Goal: Transaction & Acquisition: Purchase product/service

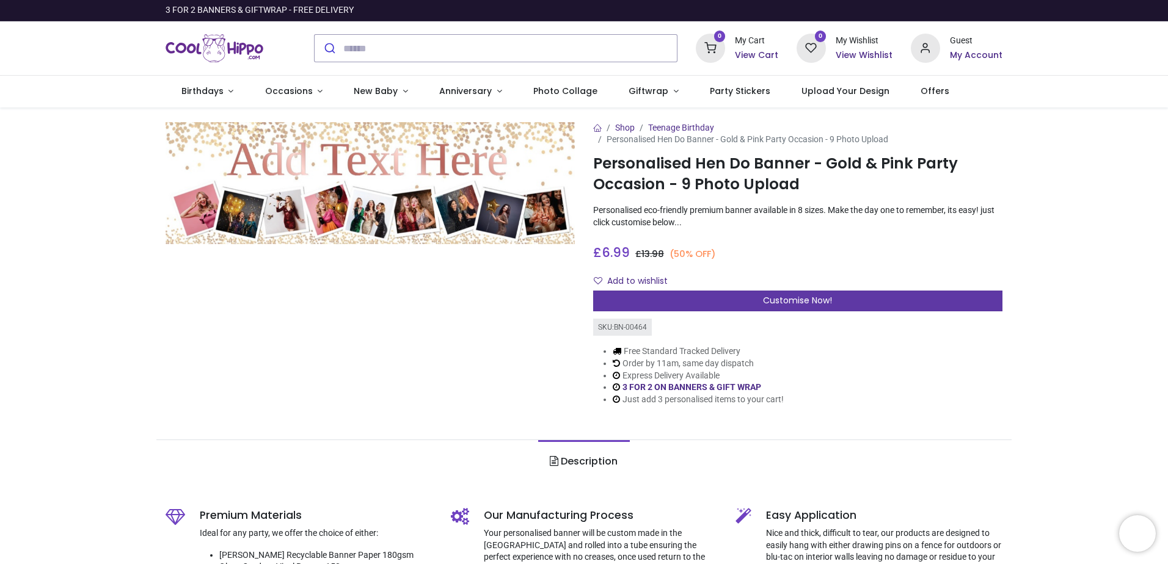
click at [760, 305] on div "Customise Now!" at bounding box center [797, 301] width 409 height 21
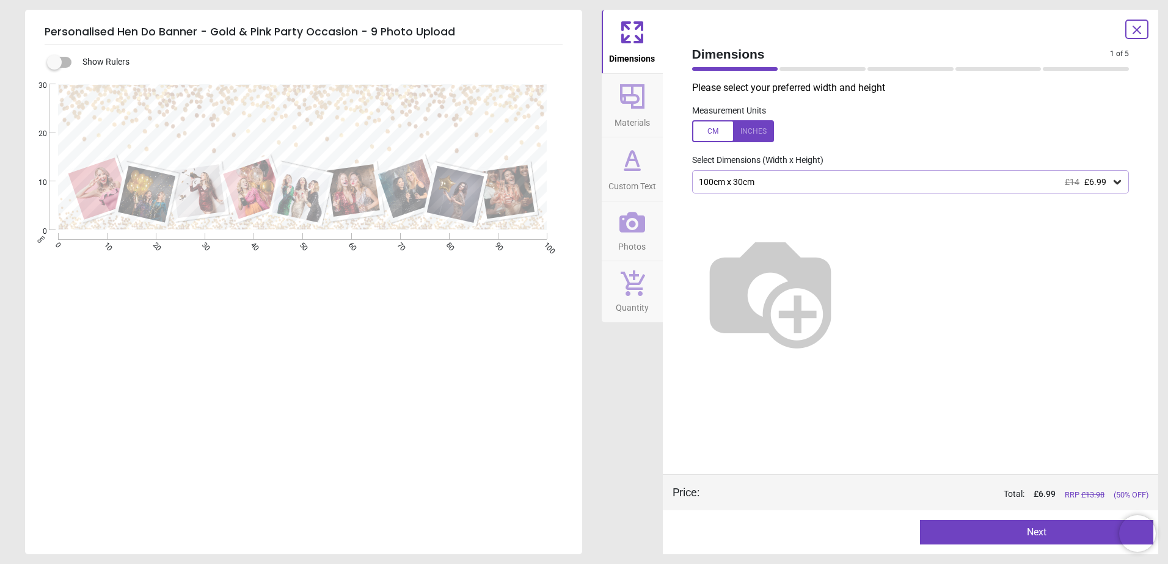
click at [786, 181] on div "100cm x 30cm £14 £6.99" at bounding box center [904, 182] width 414 height 10
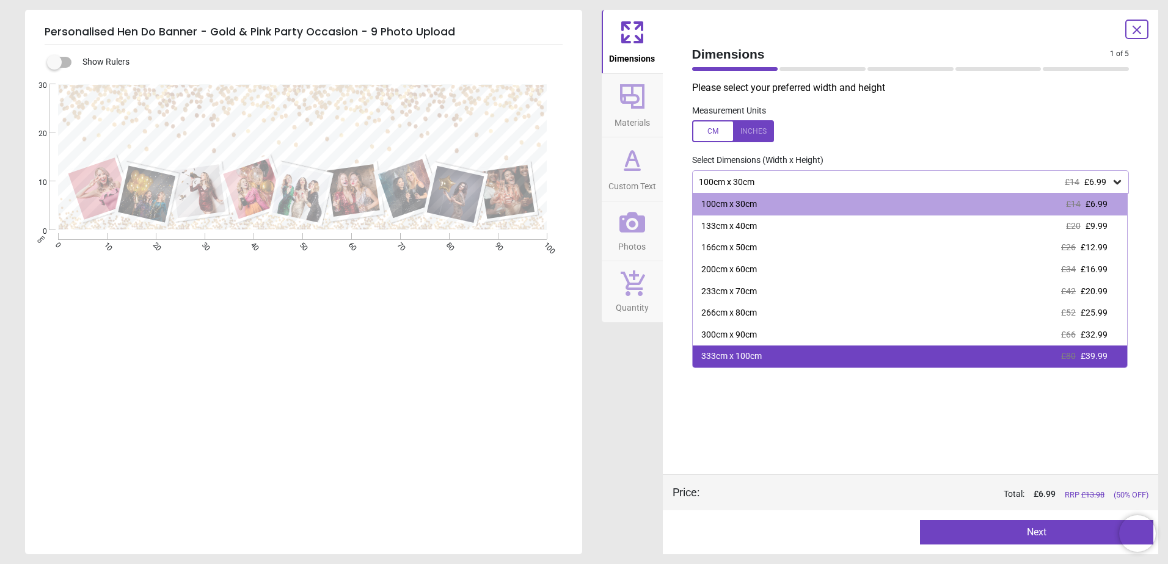
click at [812, 355] on div "333cm x 100cm £80 £39.99" at bounding box center [910, 357] width 435 height 22
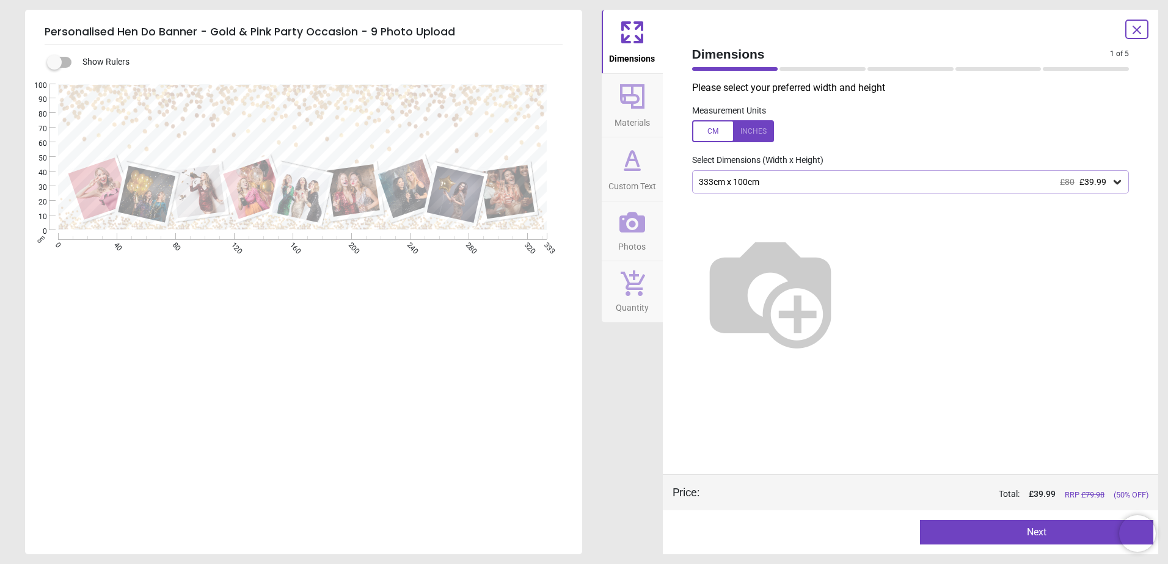
click at [961, 530] on button "Next" at bounding box center [1036, 532] width 233 height 24
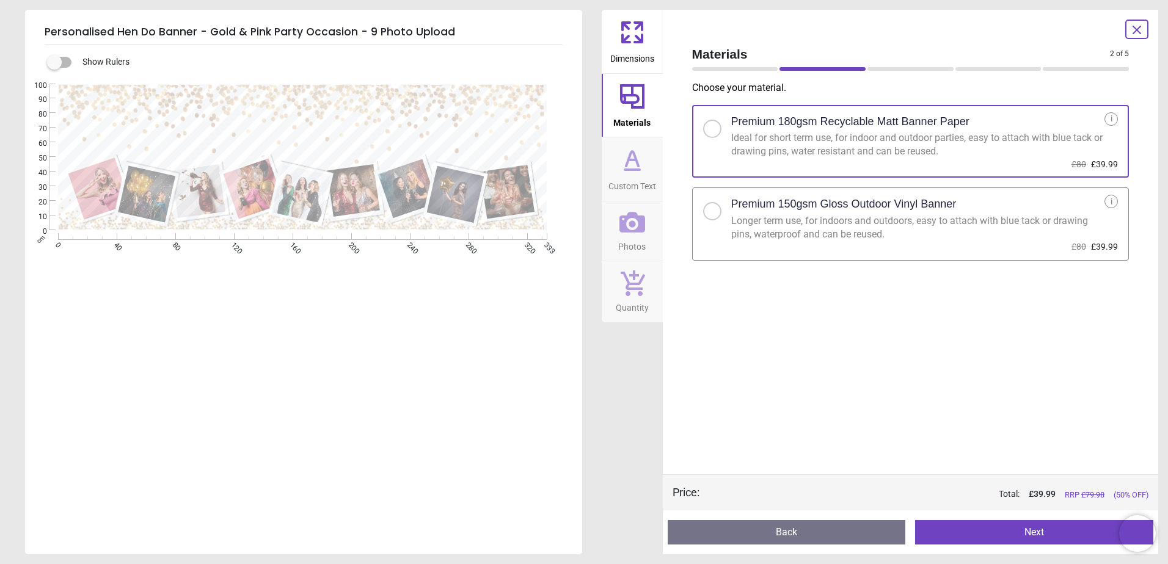
click at [793, 234] on div "Longer term use, for indoors and outdoors, easy to attach with blue tack or dra…" at bounding box center [918, 227] width 374 height 27
click at [970, 529] on button "Next" at bounding box center [1034, 532] width 238 height 24
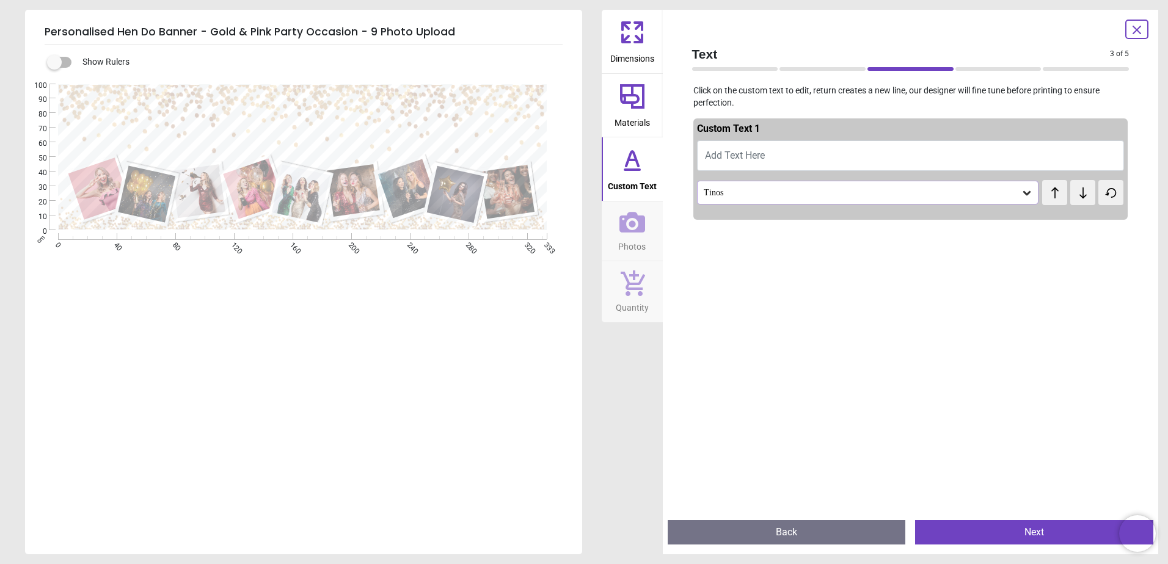
click at [738, 156] on span "Add Text Here" at bounding box center [735, 156] width 60 height 12
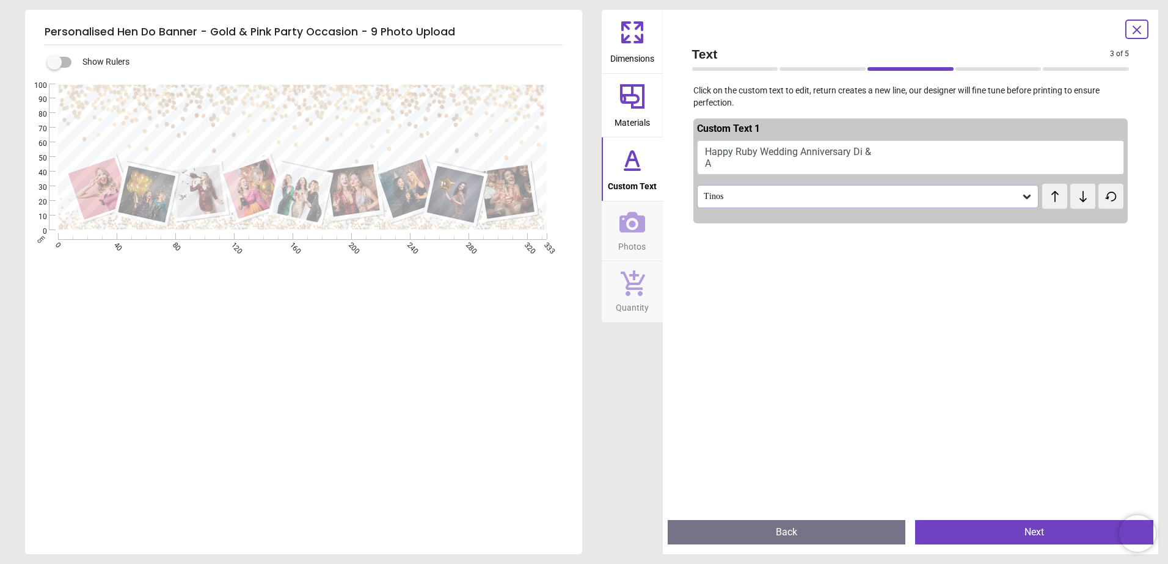
scroll to position [1, 0]
click at [853, 154] on button "Happy Ruby Wedding Anniversary Di & Ant" at bounding box center [910, 157] width 427 height 34
click at [873, 145] on button "Happy Ruby Wedding Anniversary Di & Ant" at bounding box center [910, 157] width 427 height 34
click at [701, 161] on button "Happy Ruby Wedding Anniversary Di & Ant" at bounding box center [910, 157] width 427 height 34
click at [769, 150] on button "Happy Ruby Wedding Anniversary Di & Ant" at bounding box center [910, 157] width 427 height 34
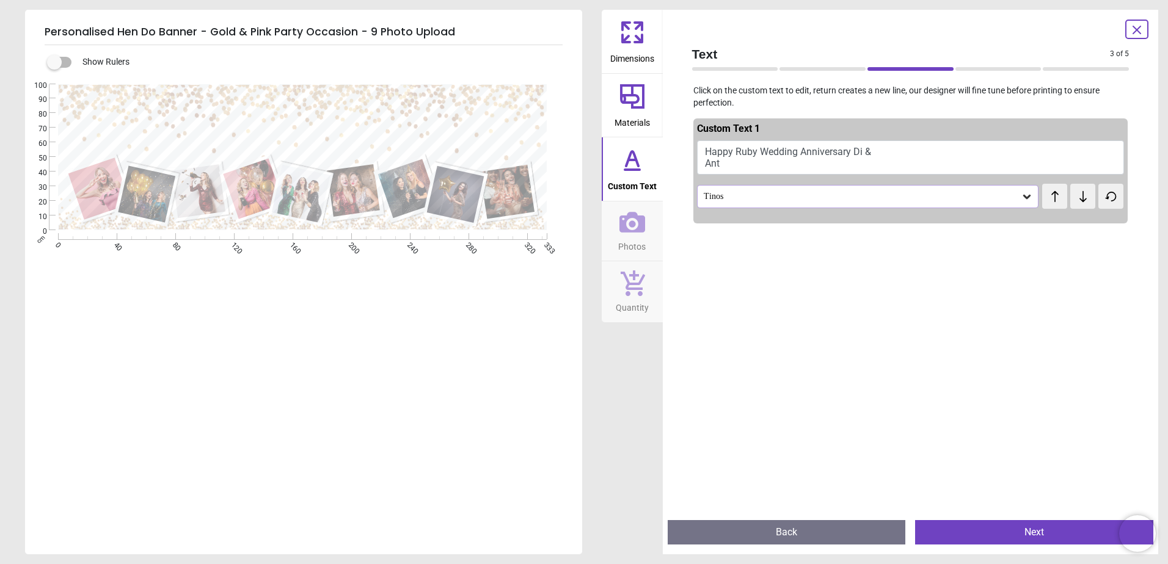
click at [845, 152] on button "Happy Ruby Wedding Anniversary Di & Ant" at bounding box center [910, 157] width 427 height 34
type textarea "**********"
click at [827, 196] on div "Tinos" at bounding box center [861, 196] width 319 height 10
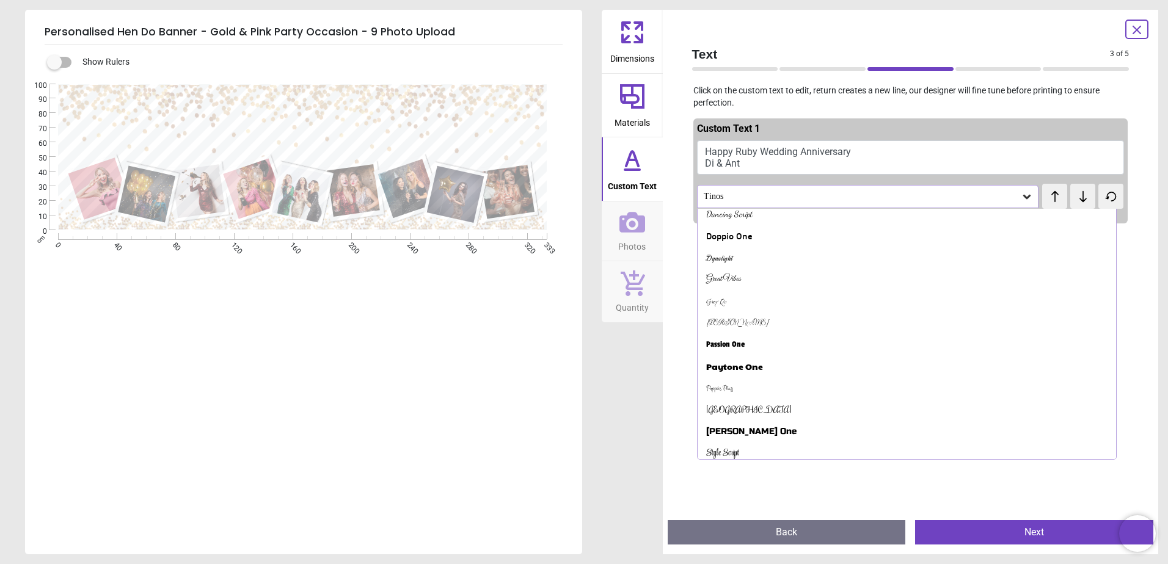
scroll to position [402, 0]
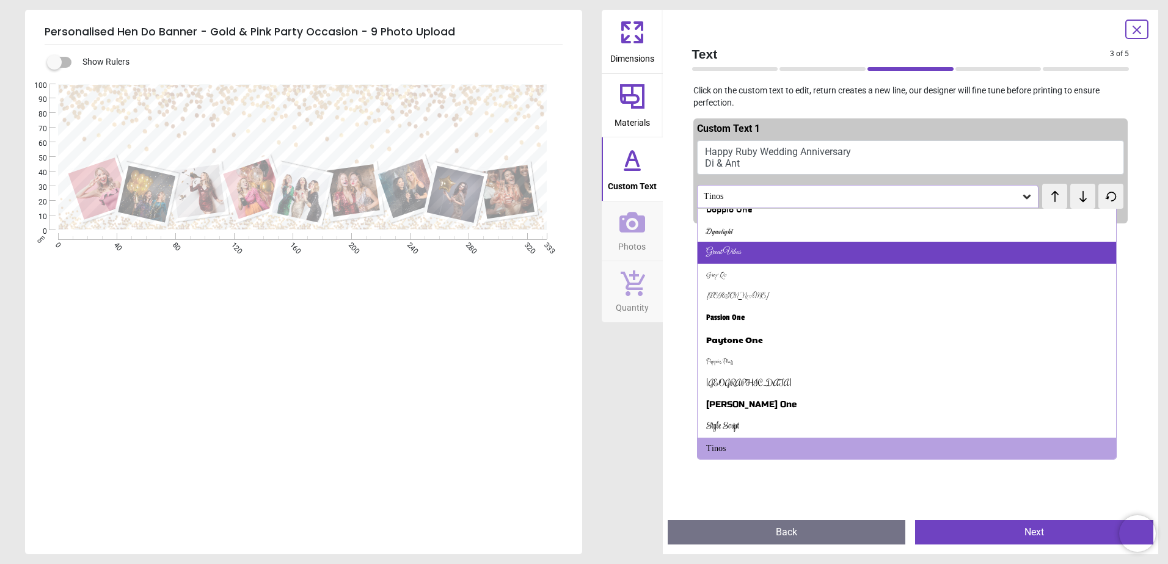
click at [790, 261] on div "Great Vibes" at bounding box center [906, 253] width 419 height 22
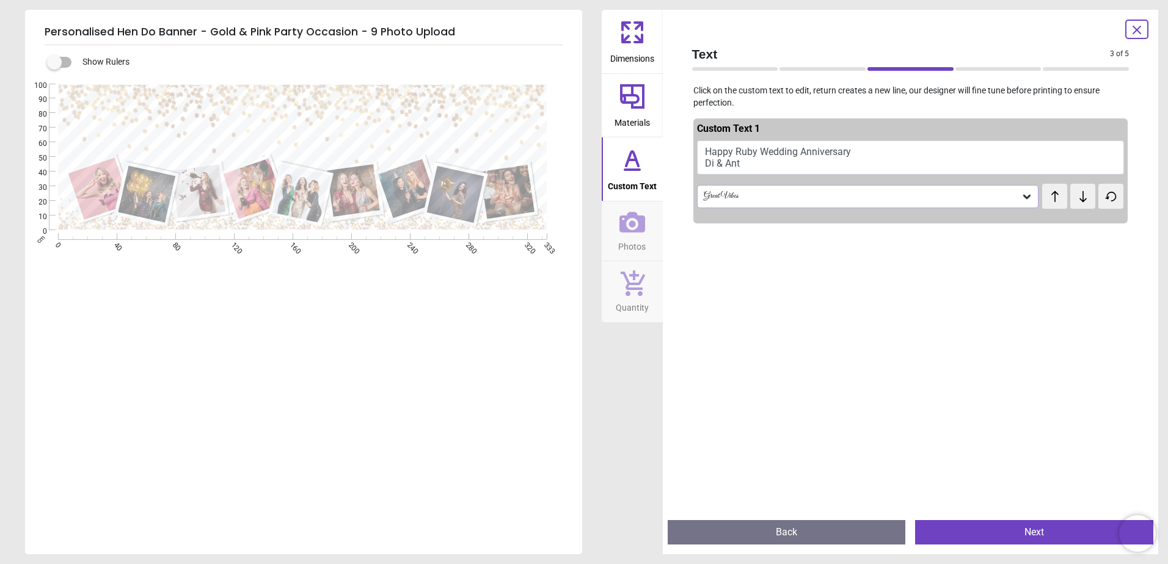
click at [975, 537] on button "Next" at bounding box center [1034, 532] width 238 height 24
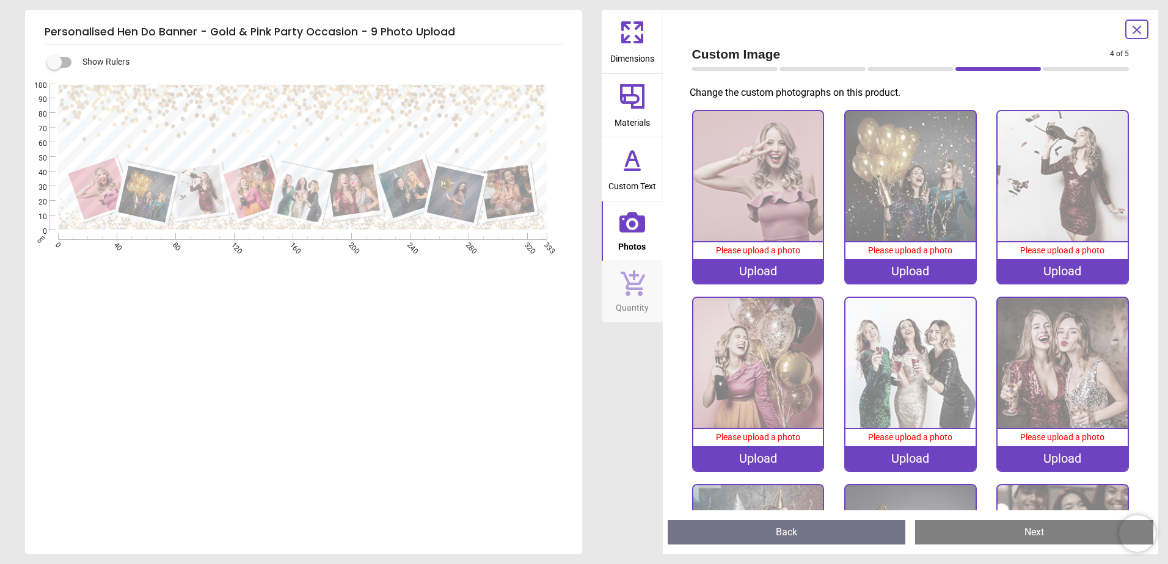
click at [1141, 28] on icon at bounding box center [1136, 30] width 15 height 15
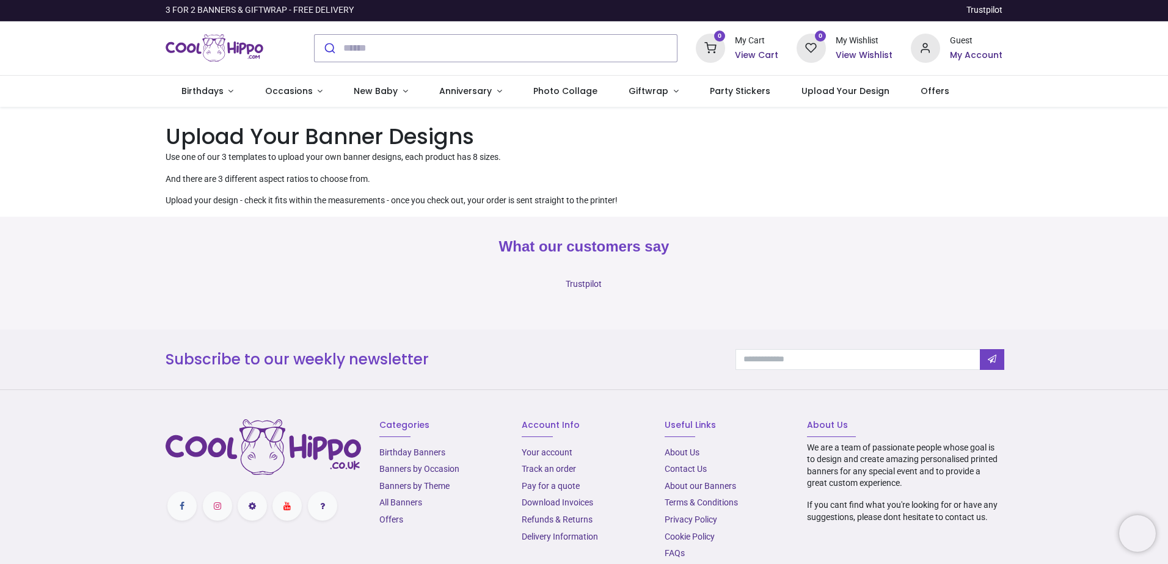
click at [344, 162] on p "Use one of our 3 templates to upload your own banner designs, each product has …" at bounding box center [583, 157] width 837 height 12
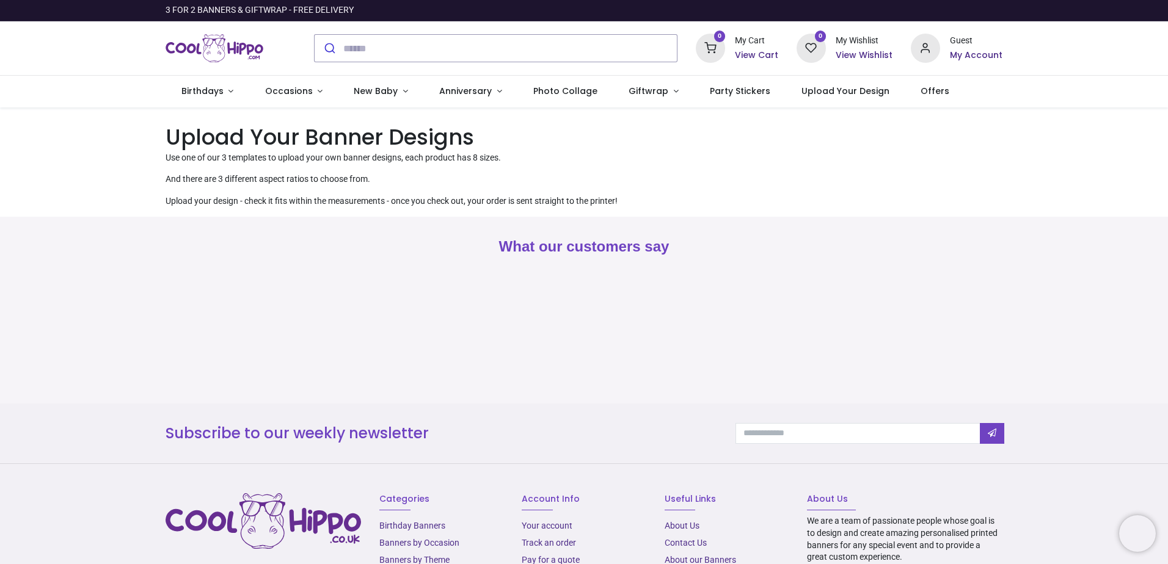
click at [354, 132] on h1 "Upload Your Banner Designs" at bounding box center [583, 137] width 837 height 30
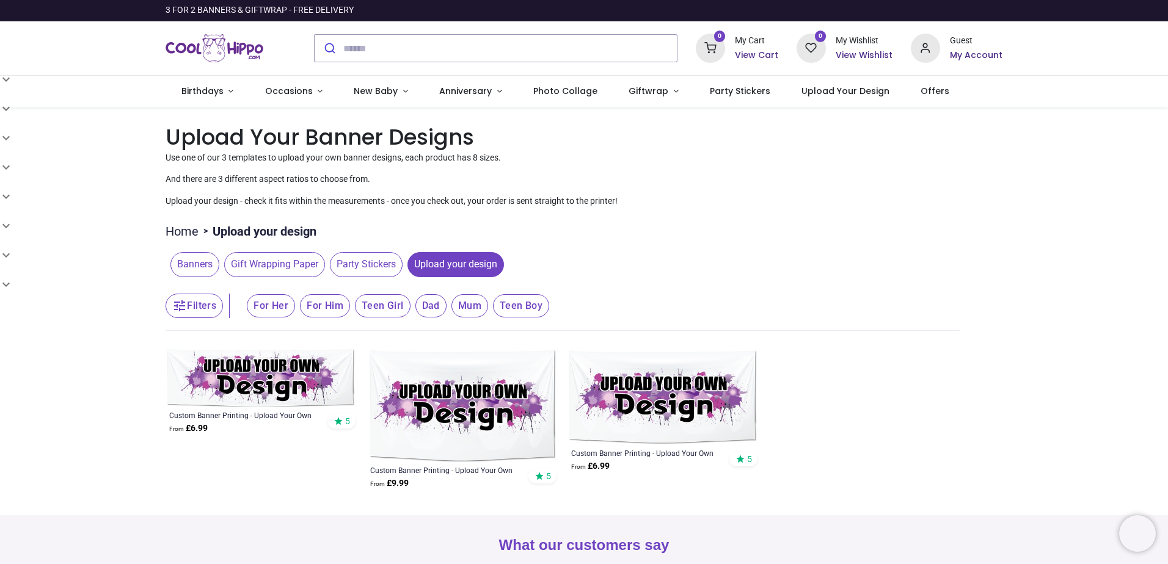
click at [719, 384] on img at bounding box center [662, 397] width 191 height 96
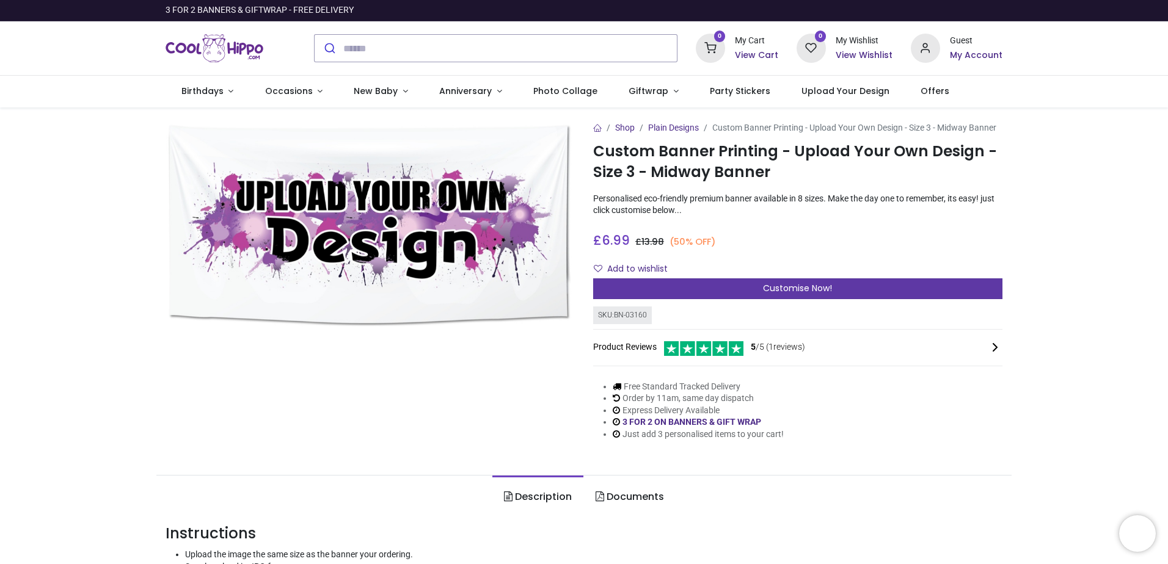
click at [779, 297] on div "Customise Now!" at bounding box center [797, 288] width 409 height 21
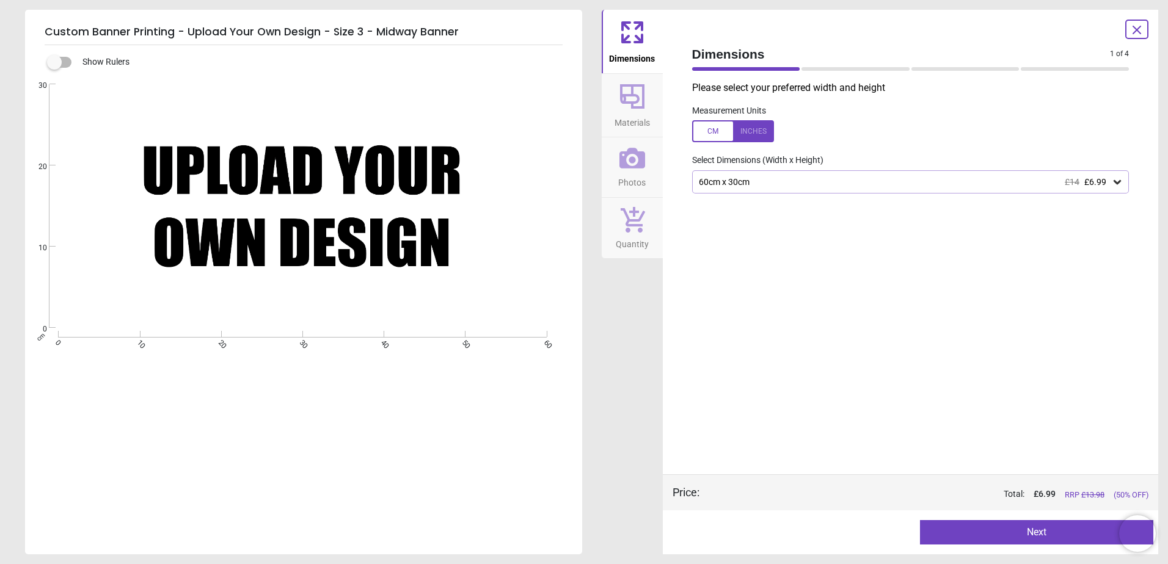
click at [760, 187] on div "60cm x 30cm £14 £6.99" at bounding box center [904, 182] width 414 height 10
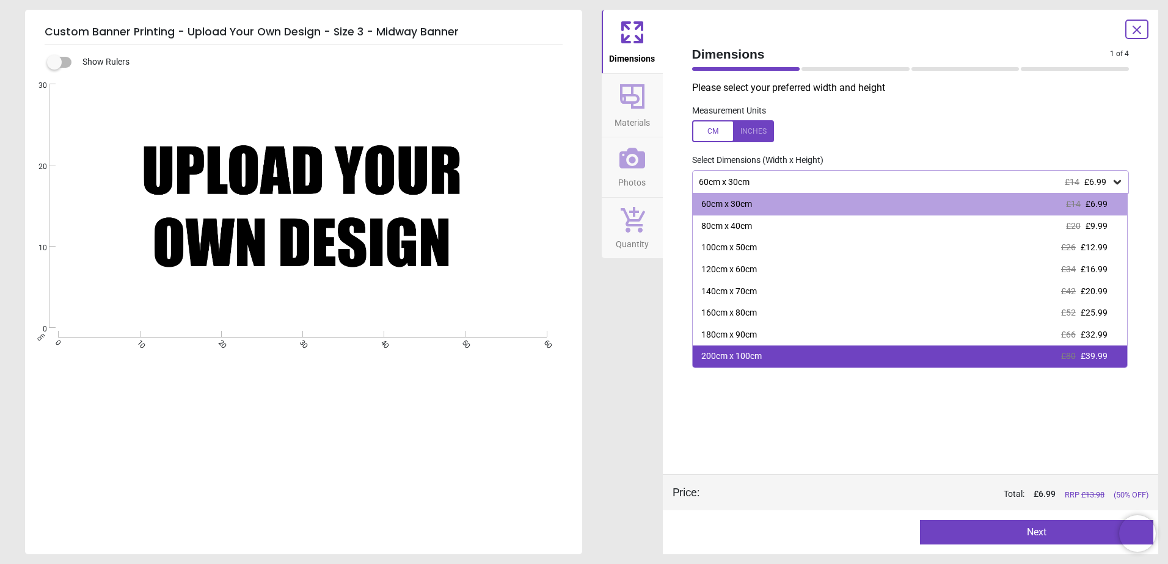
click at [810, 346] on div "200cm x 100cm £80 £39.99" at bounding box center [910, 357] width 435 height 22
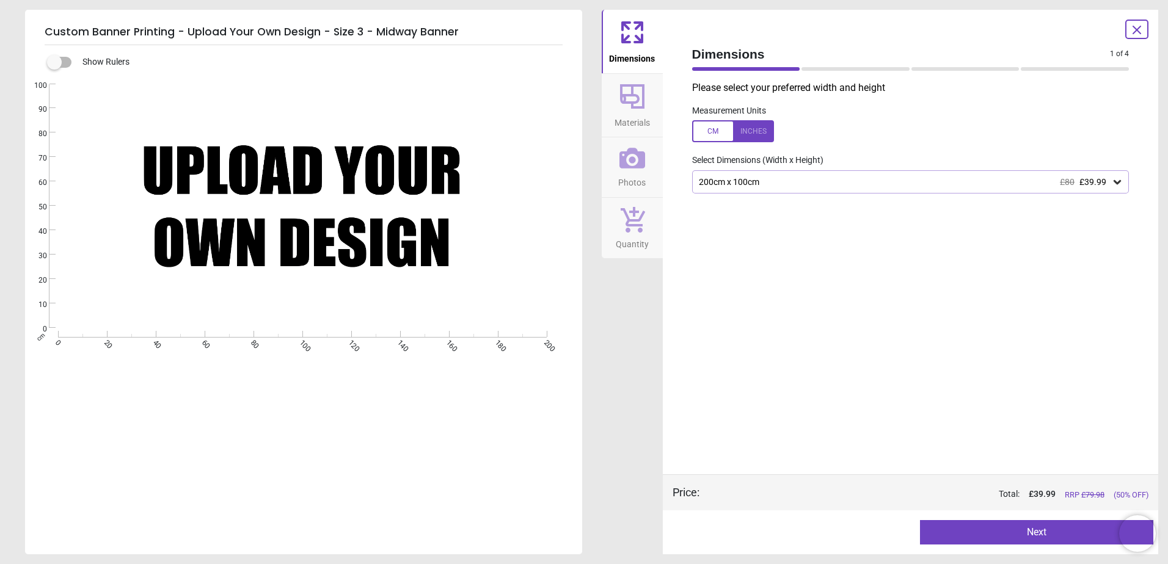
click at [980, 539] on button "Next" at bounding box center [1036, 532] width 233 height 24
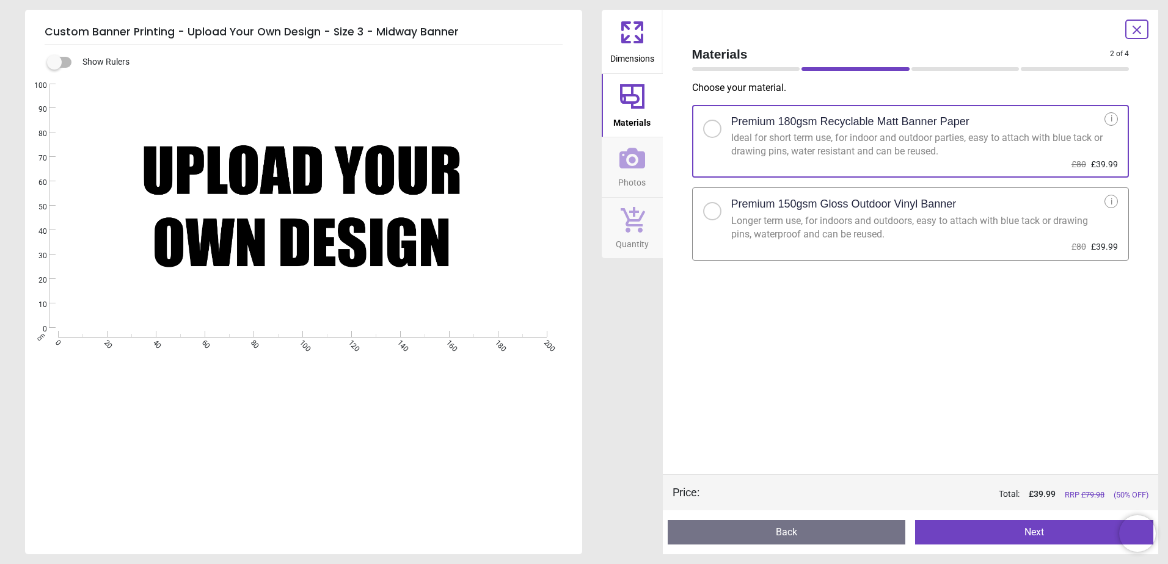
click at [903, 226] on div "Longer term use, for indoors and outdoors, easy to attach with blue tack or dra…" at bounding box center [918, 227] width 374 height 27
click at [989, 533] on button "Next" at bounding box center [1034, 532] width 238 height 24
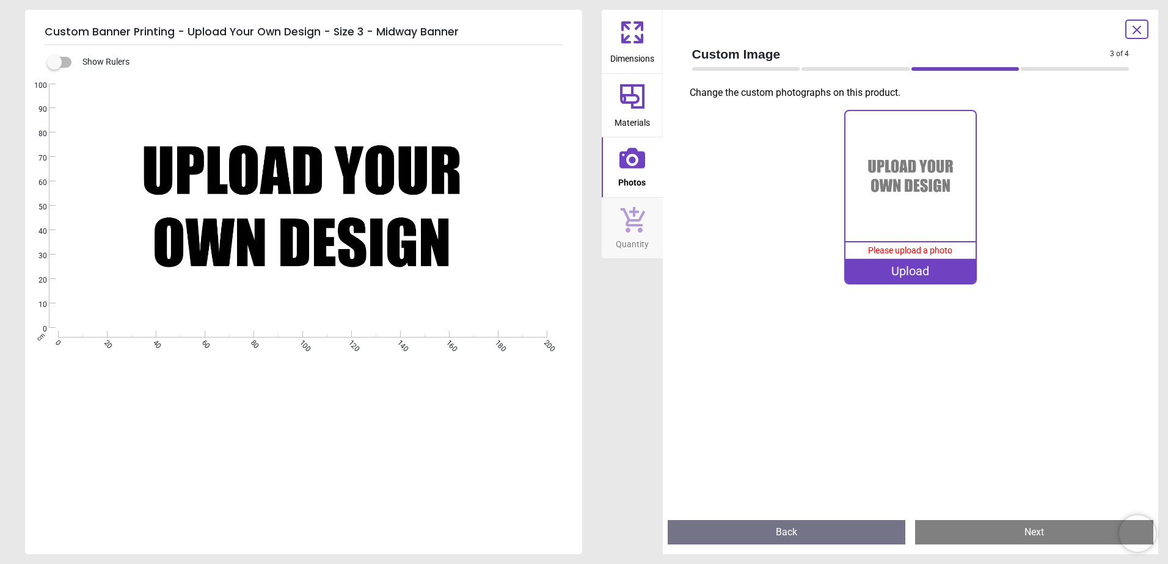
click at [942, 278] on div "Upload" at bounding box center [910, 271] width 130 height 24
click at [649, 57] on span "Dimensions" at bounding box center [632, 56] width 44 height 18
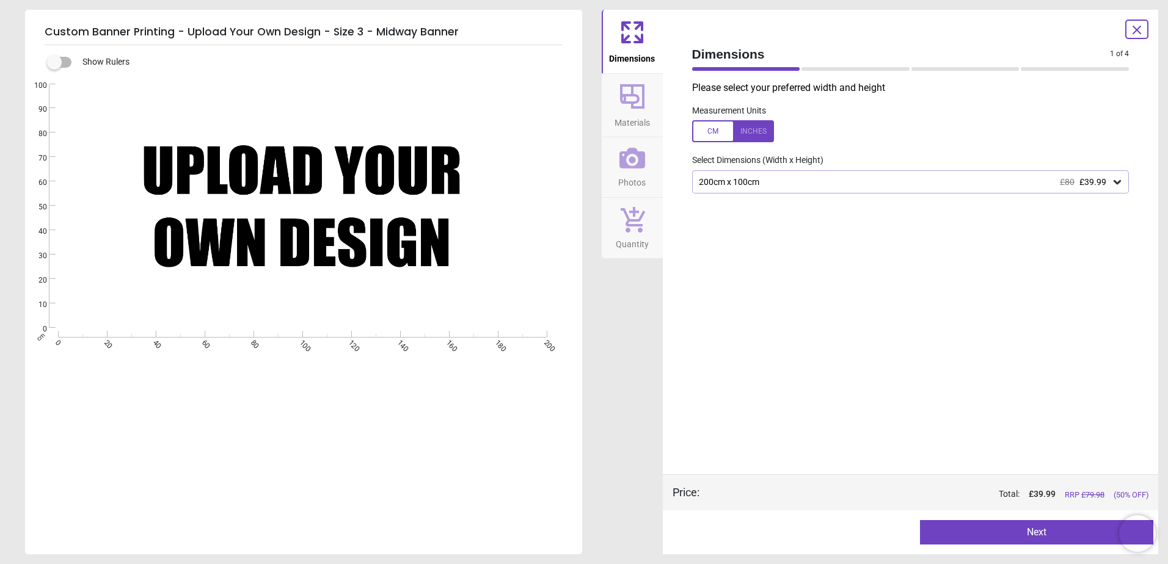
click at [987, 532] on button "Next" at bounding box center [1036, 532] width 233 height 24
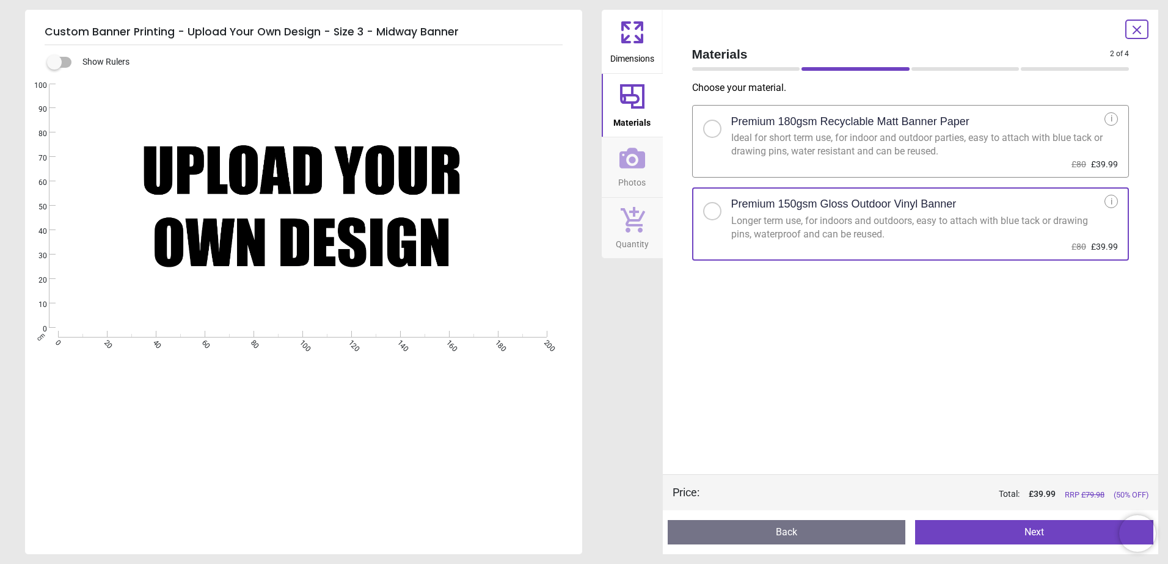
click at [987, 532] on button "Next" at bounding box center [1034, 532] width 238 height 24
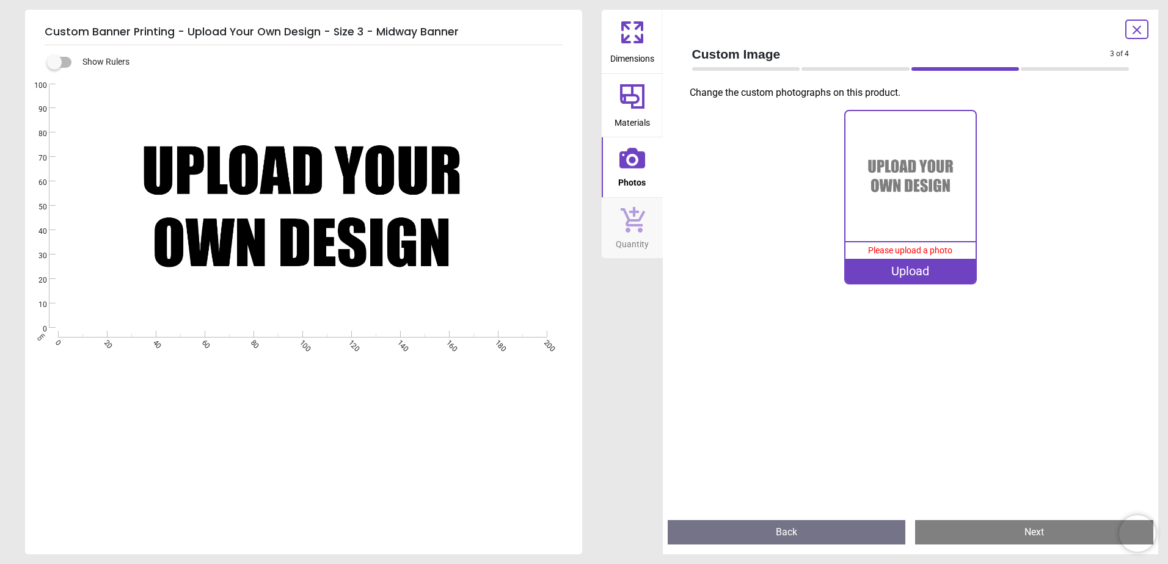
click at [939, 271] on div "Upload" at bounding box center [910, 271] width 130 height 24
click at [914, 286] on div "0% Please upload a photo Upload" at bounding box center [910, 203] width 457 height 187
click at [912, 283] on div "Upload" at bounding box center [910, 271] width 130 height 24
click at [907, 275] on div "Upload" at bounding box center [910, 271] width 130 height 24
click at [1129, 37] on div at bounding box center [1136, 30] width 23 height 20
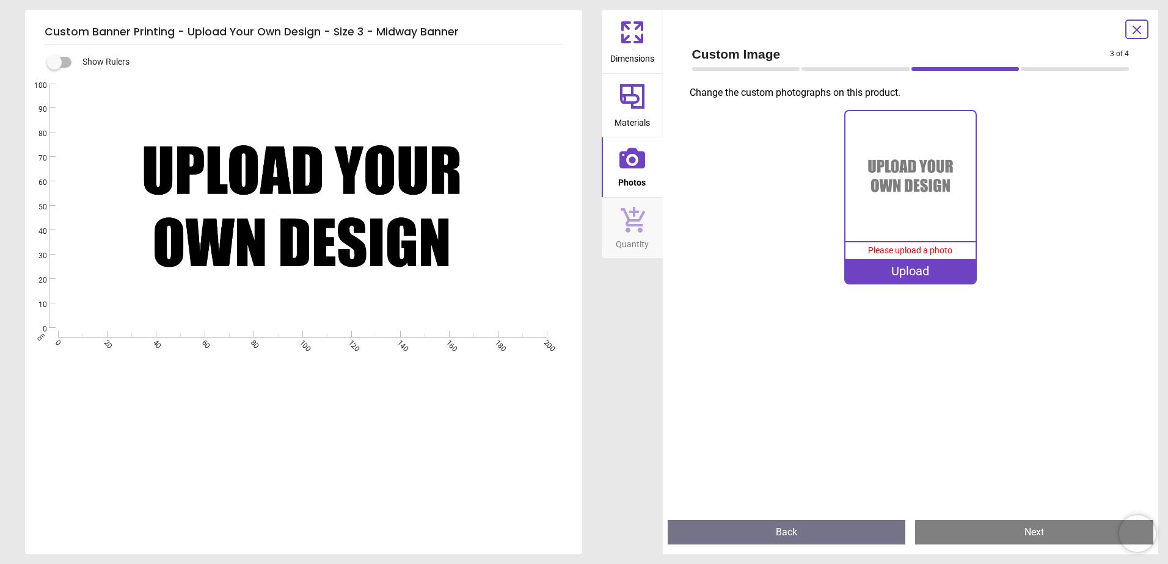
click at [1139, 32] on icon at bounding box center [1136, 29] width 7 height 7
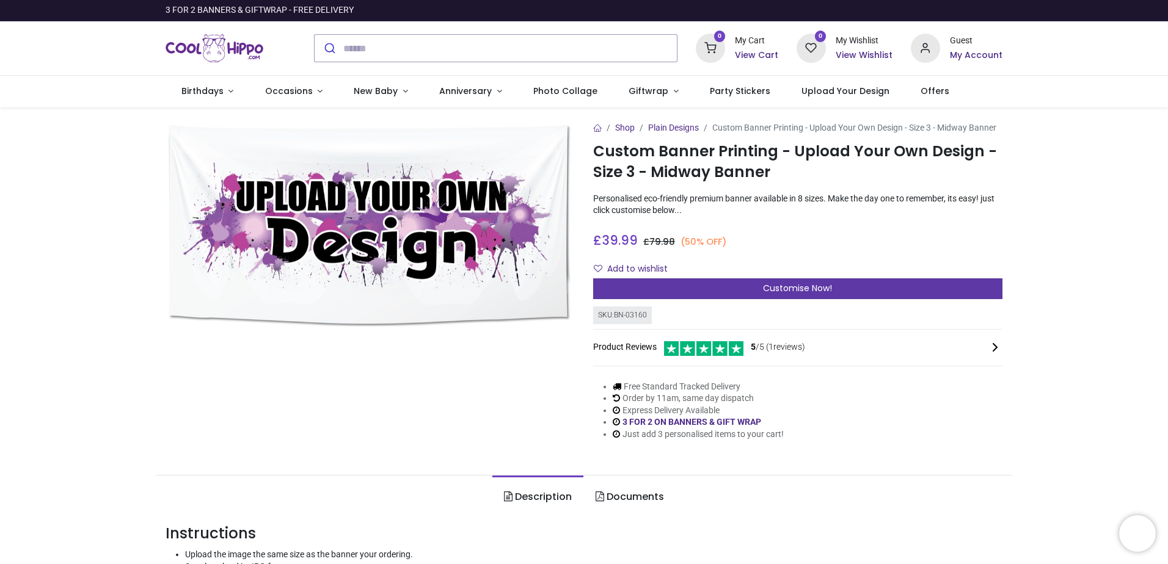
click at [858, 287] on div "Customise Now!" at bounding box center [797, 288] width 409 height 21
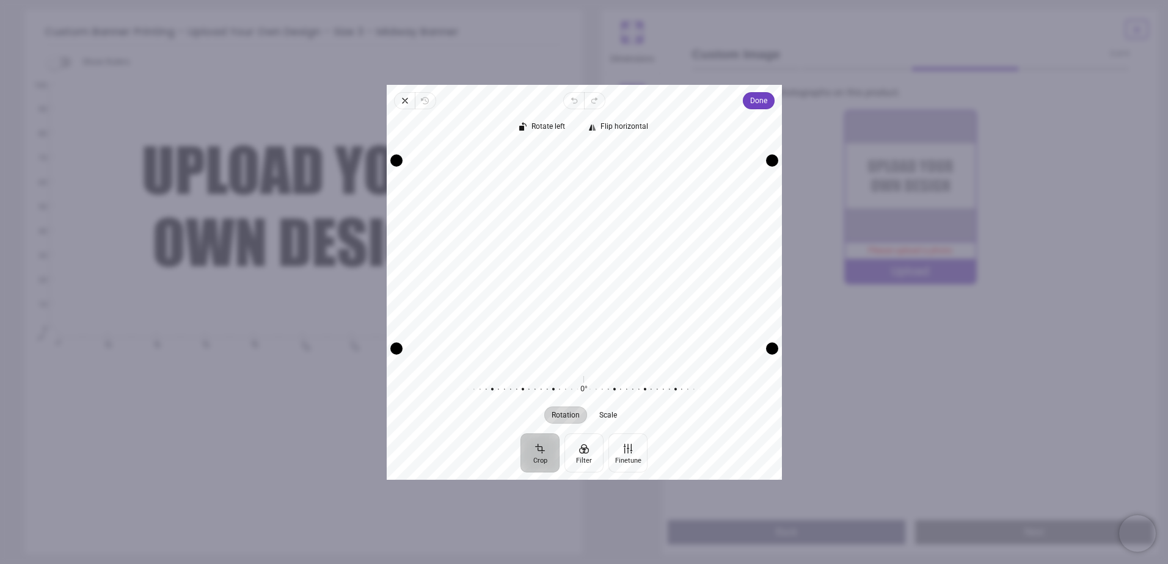
drag, startPoint x: 696, startPoint y: 198, endPoint x: 689, endPoint y: 205, distance: 9.9
click at [689, 205] on div "Recenter" at bounding box center [584, 253] width 376 height 217
drag, startPoint x: 774, startPoint y: 353, endPoint x: 763, endPoint y: 356, distance: 11.4
click at [763, 356] on div "Recenter" at bounding box center [584, 253] width 376 height 217
drag, startPoint x: 679, startPoint y: 292, endPoint x: 672, endPoint y: 282, distance: 12.4
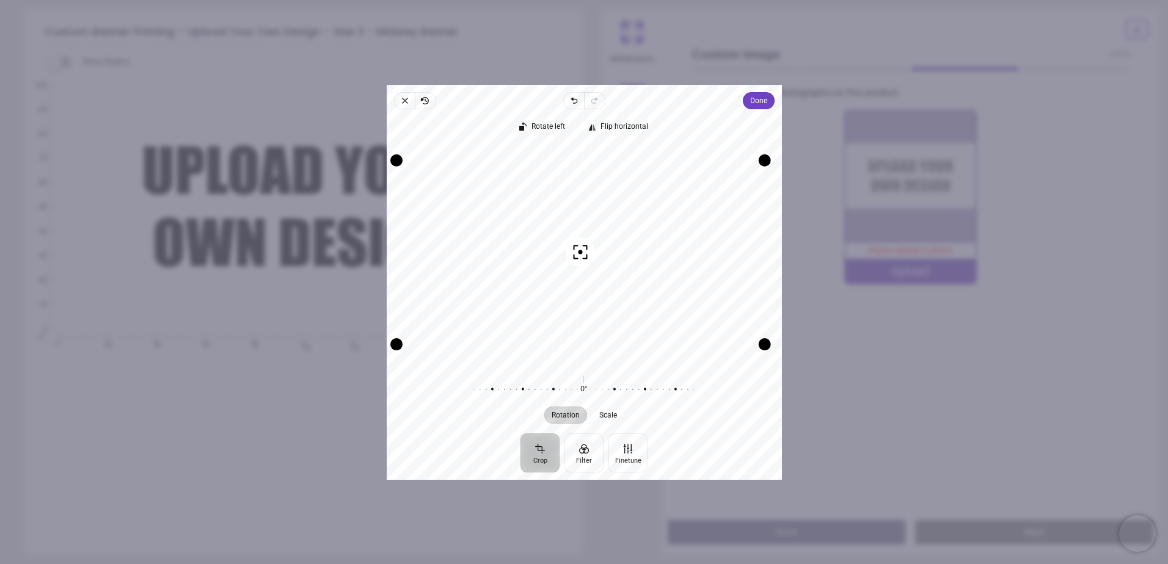
click at [672, 282] on div "Recenter" at bounding box center [584, 253] width 376 height 217
click at [610, 415] on span "Scale" at bounding box center [607, 414] width 18 height 7
drag, startPoint x: 592, startPoint y: 386, endPoint x: 628, endPoint y: 380, distance: 37.1
click at [633, 385] on div at bounding box center [704, 389] width 235 height 34
click at [629, 332] on div "Recenter" at bounding box center [584, 253] width 376 height 217
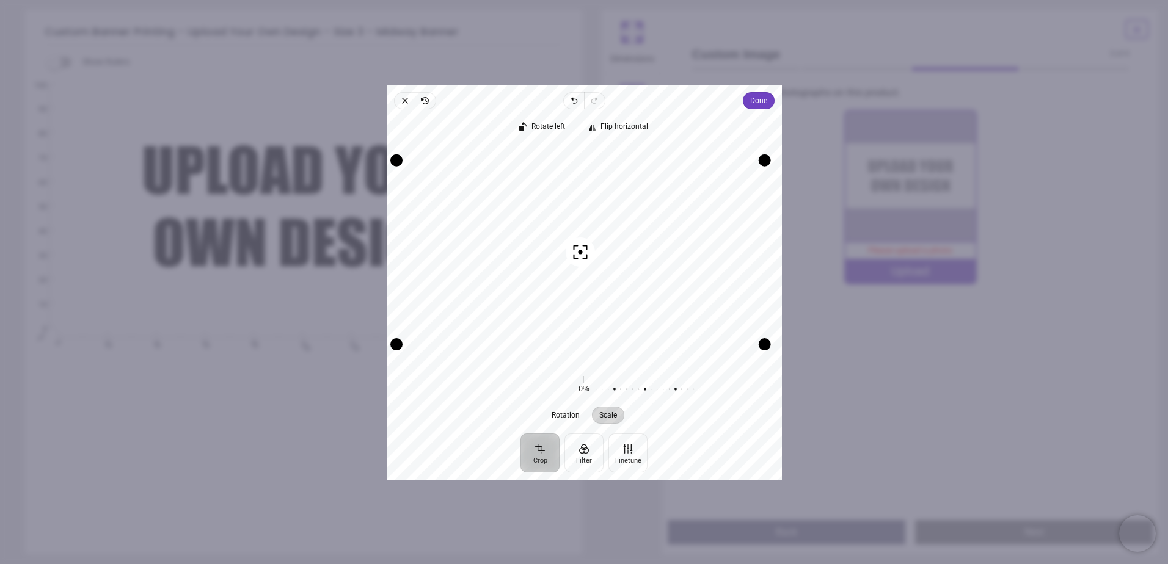
drag, startPoint x: 646, startPoint y: 322, endPoint x: 638, endPoint y: 324, distance: 8.0
click at [638, 324] on div "Recenter" at bounding box center [584, 253] width 376 height 217
drag, startPoint x: 766, startPoint y: 346, endPoint x: 729, endPoint y: 353, distance: 38.0
click at [761, 346] on div "Drag corner br" at bounding box center [761, 342] width 12 height 12
click at [403, 341] on div "Drag corner bl" at bounding box center [399, 341] width 12 height 12
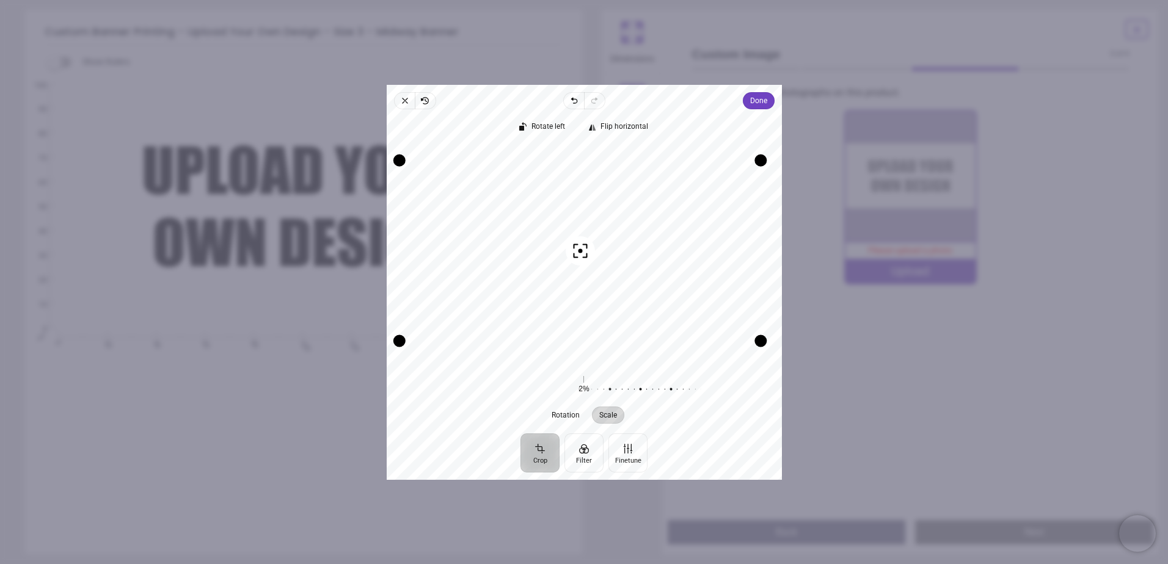
click at [605, 297] on div "Recenter" at bounding box center [584, 253] width 376 height 217
click at [404, 103] on icon "button" at bounding box center [405, 101] width 10 height 10
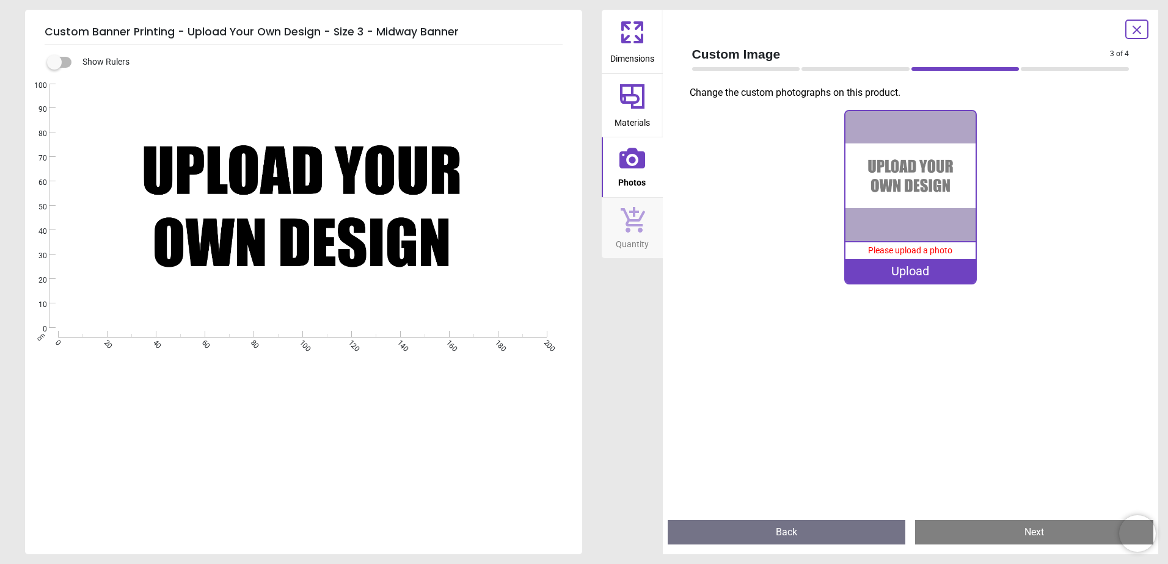
click at [953, 267] on div "Upload" at bounding box center [910, 271] width 130 height 24
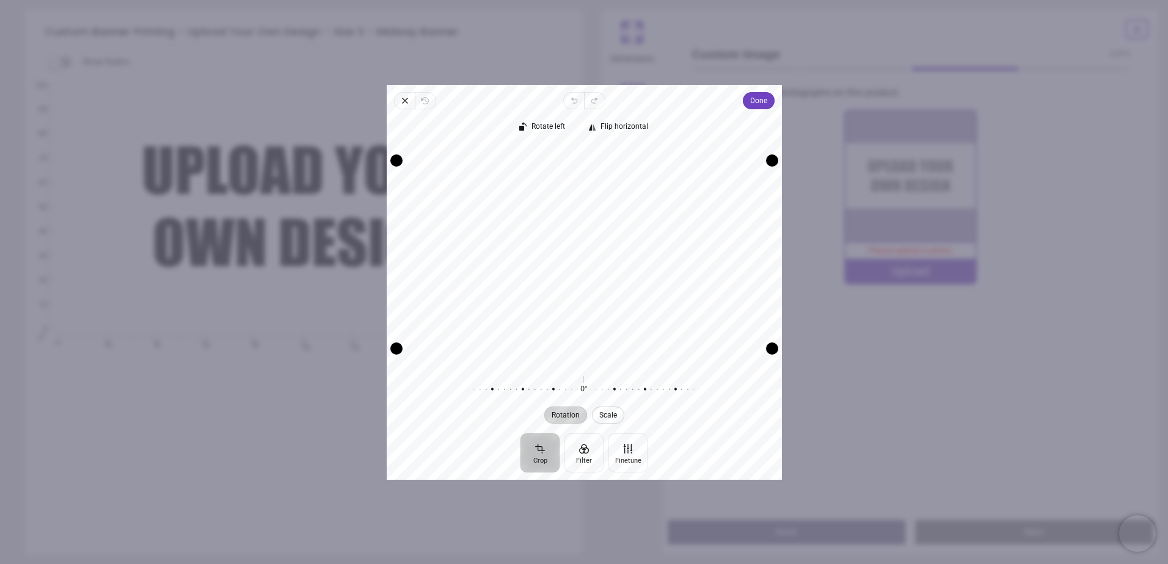
click at [602, 409] on button "Scale" at bounding box center [607, 414] width 32 height 17
drag, startPoint x: 583, startPoint y: 390, endPoint x: 600, endPoint y: 395, distance: 17.0
click at [600, 395] on div at bounding box center [705, 389] width 235 height 34
click at [607, 389] on div at bounding box center [696, 389] width 235 height 34
click at [639, 312] on div "Recenter" at bounding box center [584, 253] width 376 height 217
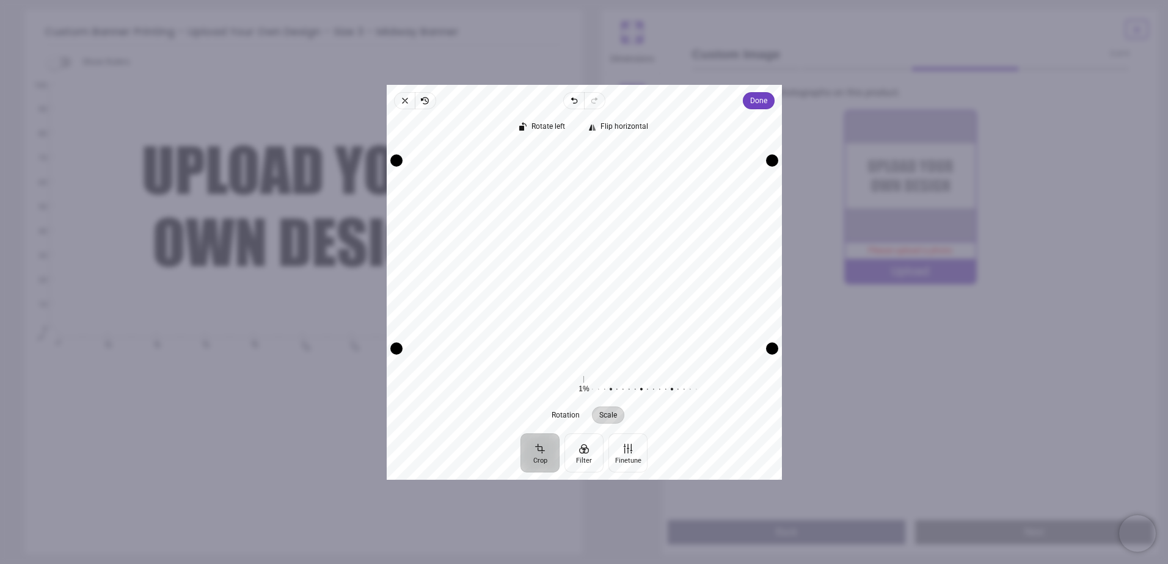
click at [643, 304] on div "Recenter" at bounding box center [584, 253] width 376 height 217
click at [752, 332] on div "Recenter" at bounding box center [584, 253] width 376 height 217
click at [749, 107] on button "Done" at bounding box center [758, 100] width 32 height 17
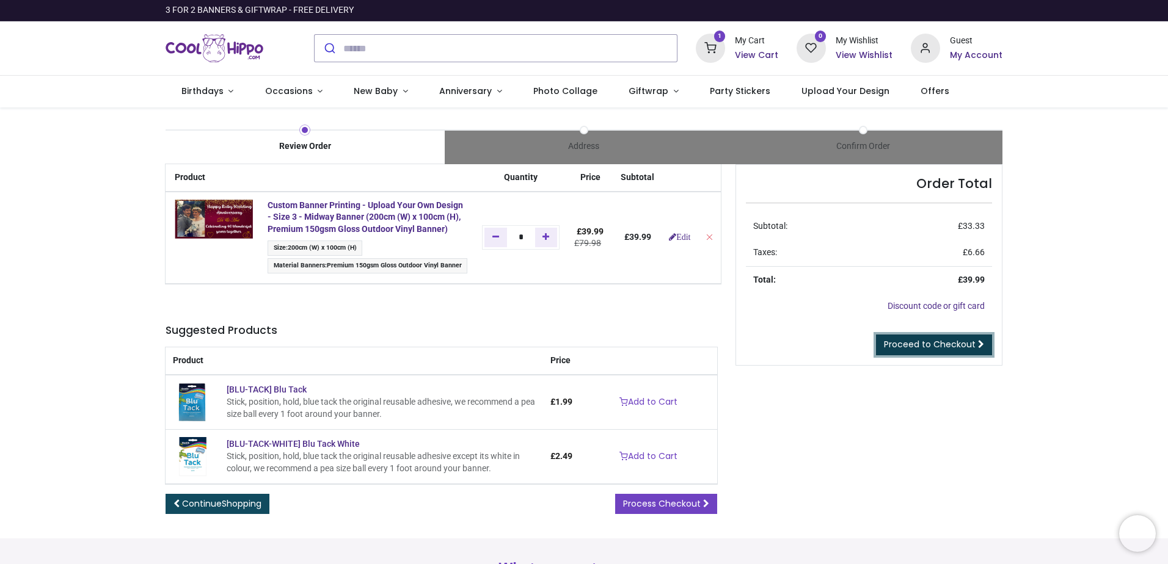
click at [906, 346] on span "Proceed to Checkout" at bounding box center [930, 344] width 92 height 12
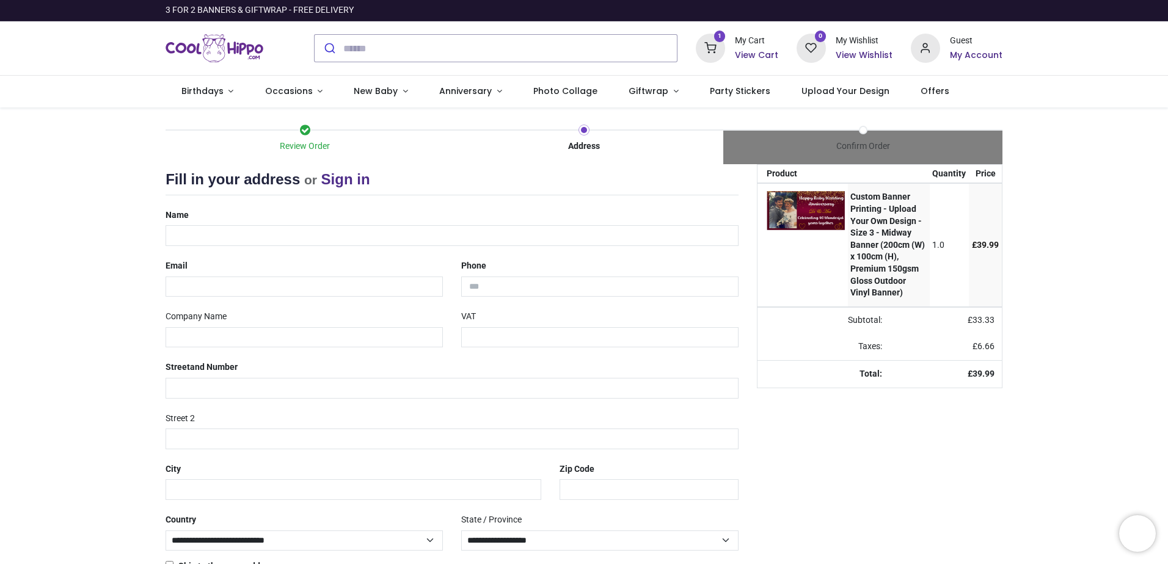
select select "***"
click at [882, 244] on strong "Custom Banner Printing - Upload Your Own Design - Size 3 - Midway Banner (200cm…" at bounding box center [887, 245] width 75 height 106
click at [197, 236] on input "text" at bounding box center [451, 235] width 573 height 21
type input "**********"
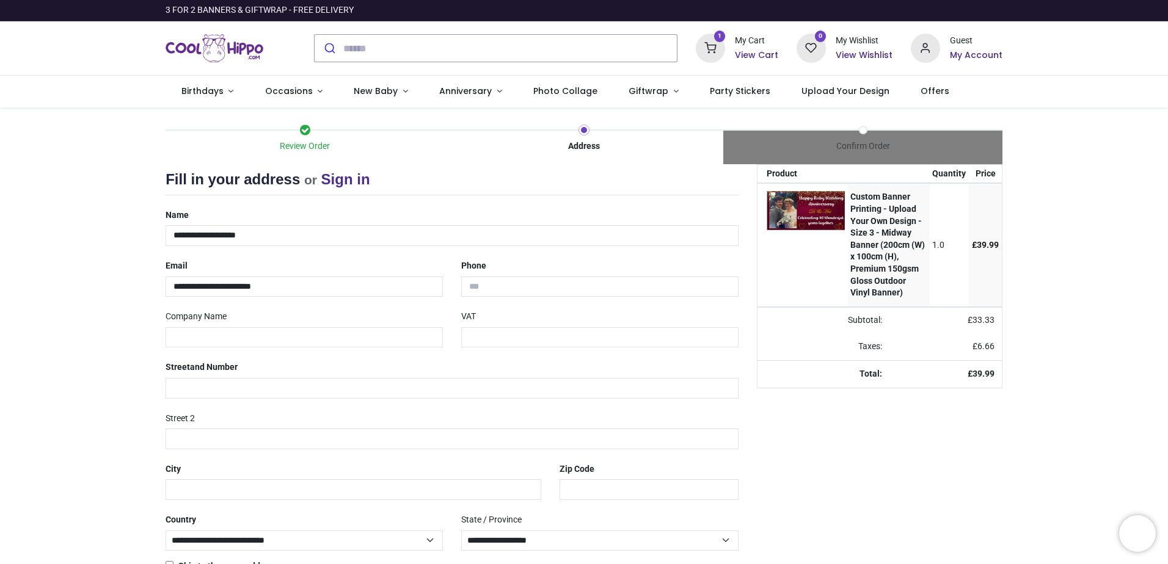
type input "**********"
type input "*******"
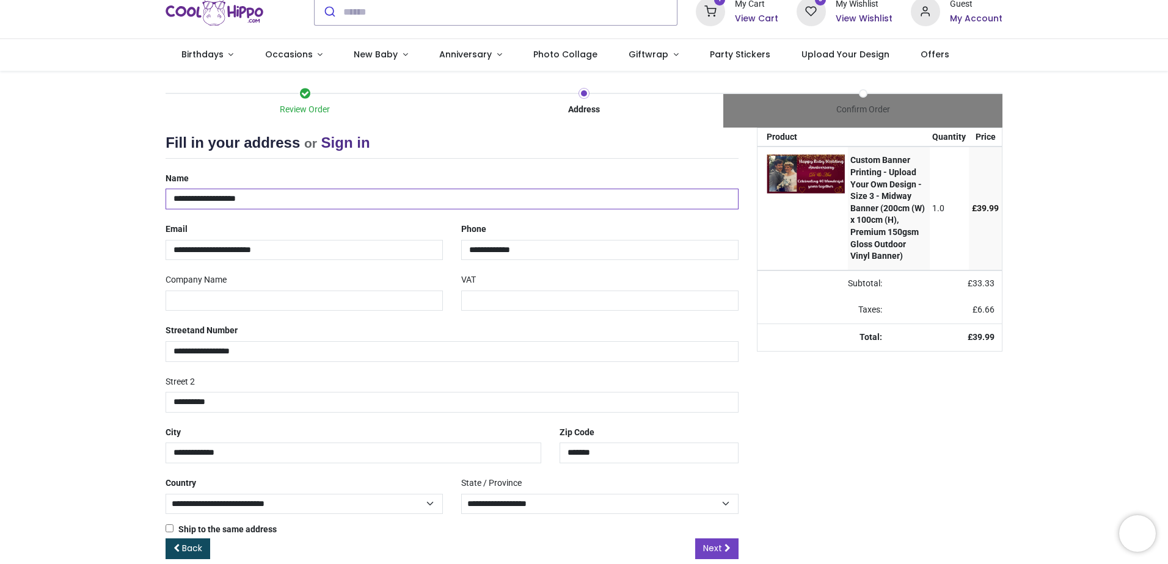
scroll to position [56, 0]
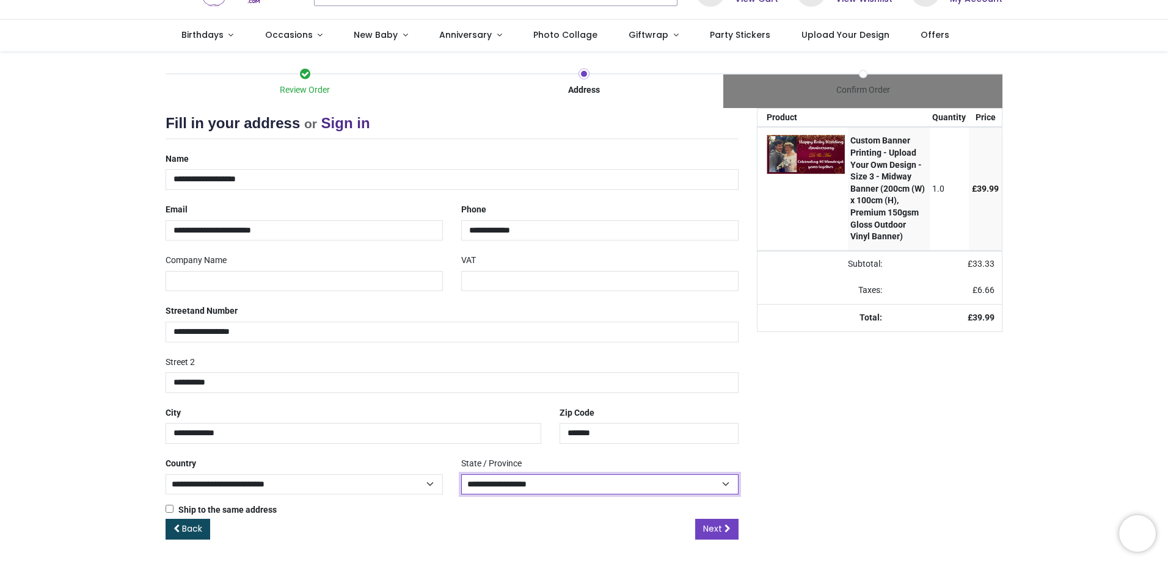
click at [520, 485] on select "**********" at bounding box center [599, 485] width 277 height 21
select select "***"
click at [461, 475] on select "**********" at bounding box center [599, 485] width 277 height 21
click at [716, 529] on span "Next" at bounding box center [712, 529] width 19 height 12
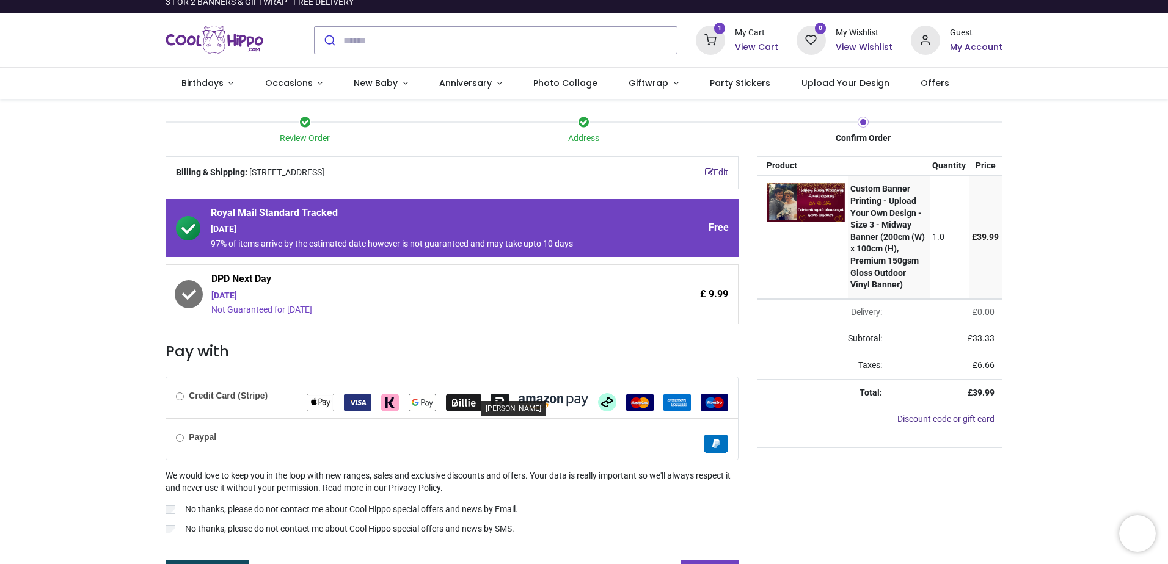
scroll to position [30, 0]
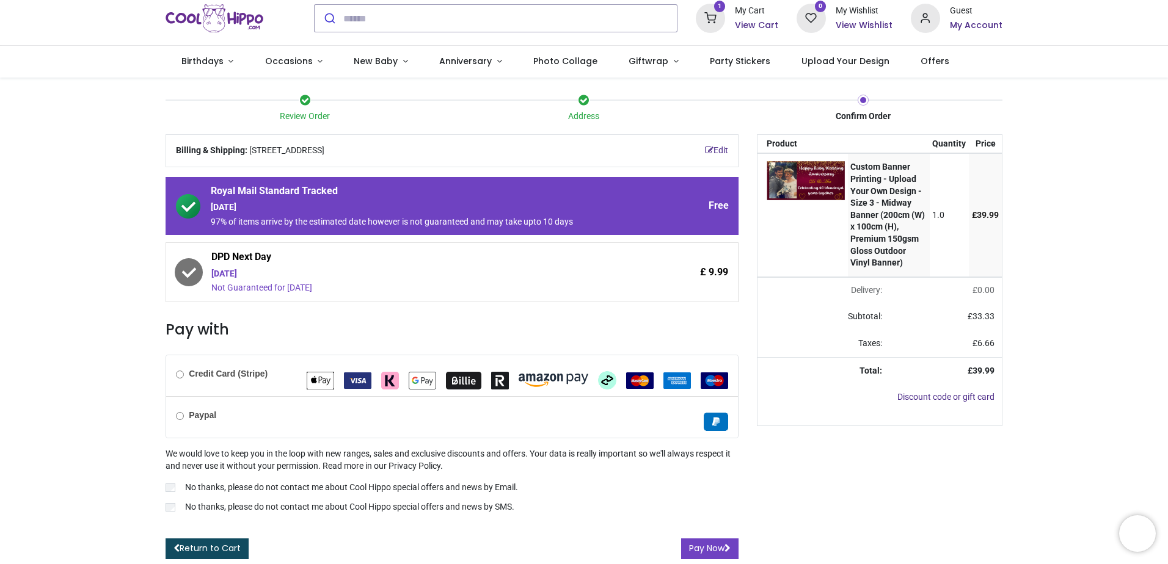
click at [229, 382] on div "Credit Card (Stripe)" at bounding box center [452, 375] width 572 height 41
click at [168, 501] on label "No thanks, please do not contact me about Cool Hippo special offers and news by…" at bounding box center [451, 508] width 573 height 15
click at [699, 555] on button "Pay Now" at bounding box center [709, 549] width 57 height 21
